Goal: Task Accomplishment & Management: Manage account settings

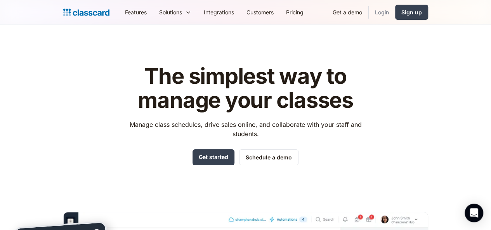
click at [395, 16] on link "Login" at bounding box center [382, 11] width 26 height 17
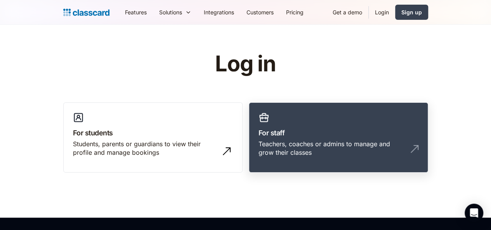
click at [385, 135] on h3 "For staff" at bounding box center [339, 133] width 160 height 10
